Goal: Obtain resource: Download file/media

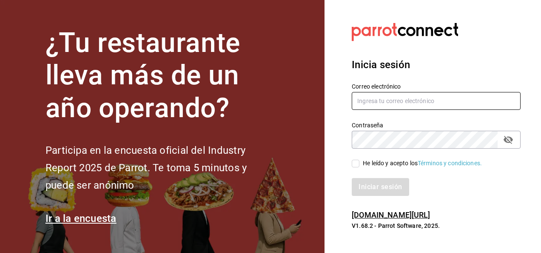
type input "[PERSON_NAME][EMAIL_ADDRESS][DOMAIN_NAME]"
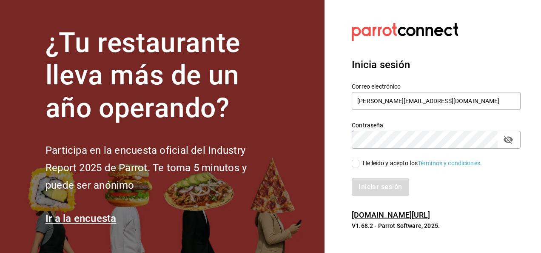
click at [354, 163] on input "He leído y acepto los Términos y condiciones." at bounding box center [356, 163] width 8 height 8
checkbox input "true"
click at [372, 185] on button "Iniciar sesión" at bounding box center [381, 187] width 58 height 18
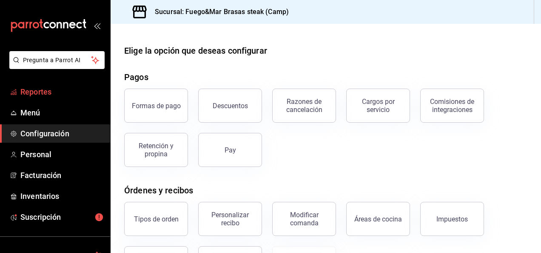
click at [42, 90] on span "Reportes" at bounding box center [61, 91] width 83 height 11
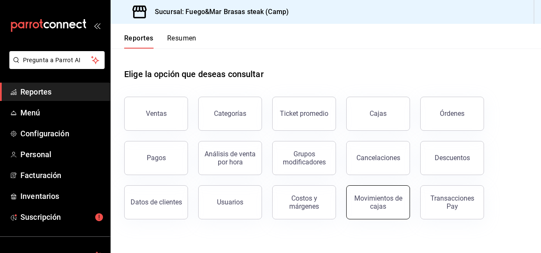
click at [379, 201] on div "Movimientos de cajas" at bounding box center [378, 202] width 53 height 16
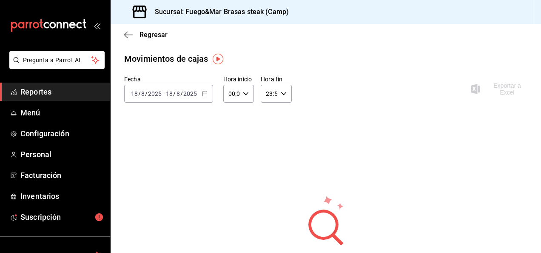
click at [203, 93] on icon "button" at bounding box center [205, 94] width 6 height 6
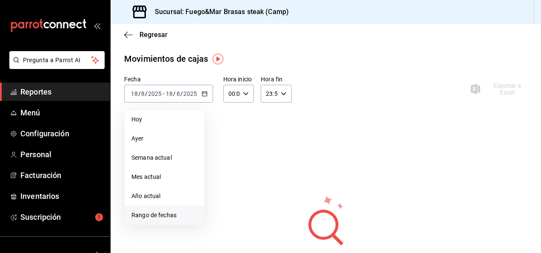
click at [148, 216] on span "Rango de fechas" at bounding box center [164, 214] width 66 height 9
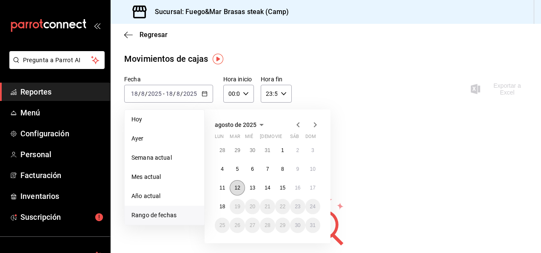
click at [236, 188] on abbr "12" at bounding box center [237, 188] width 6 height 6
click at [225, 207] on button "18" at bounding box center [222, 206] width 15 height 15
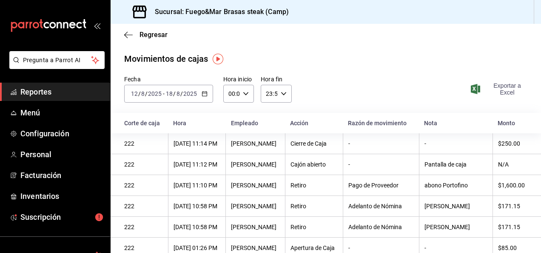
click at [501, 87] on span "Exportar a Excel" at bounding box center [499, 89] width 55 height 14
